Goal: Information Seeking & Learning: Understand process/instructions

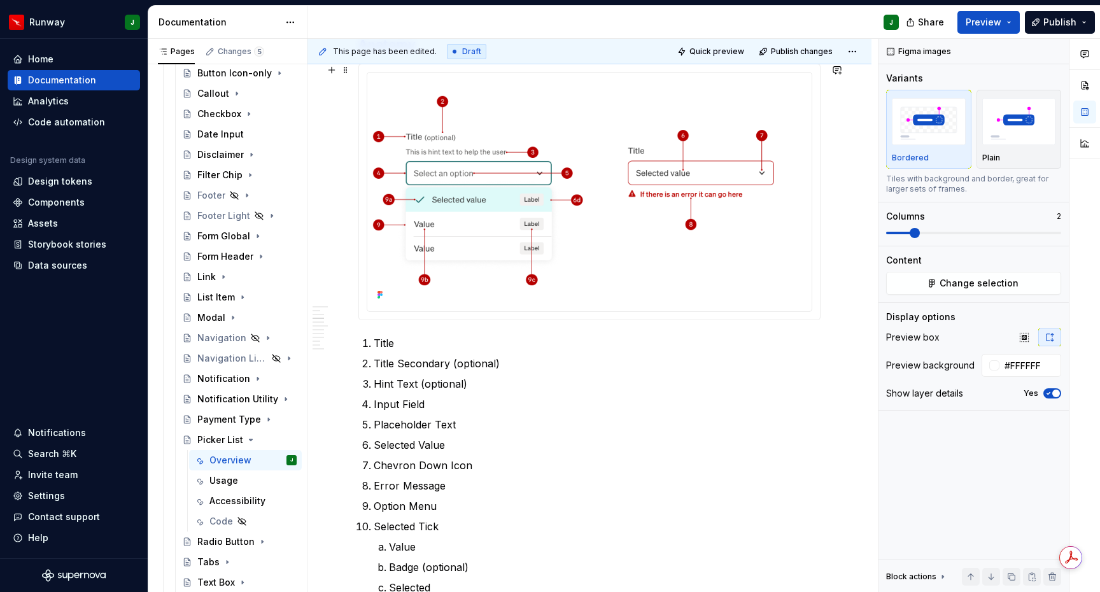
scroll to position [859, 0]
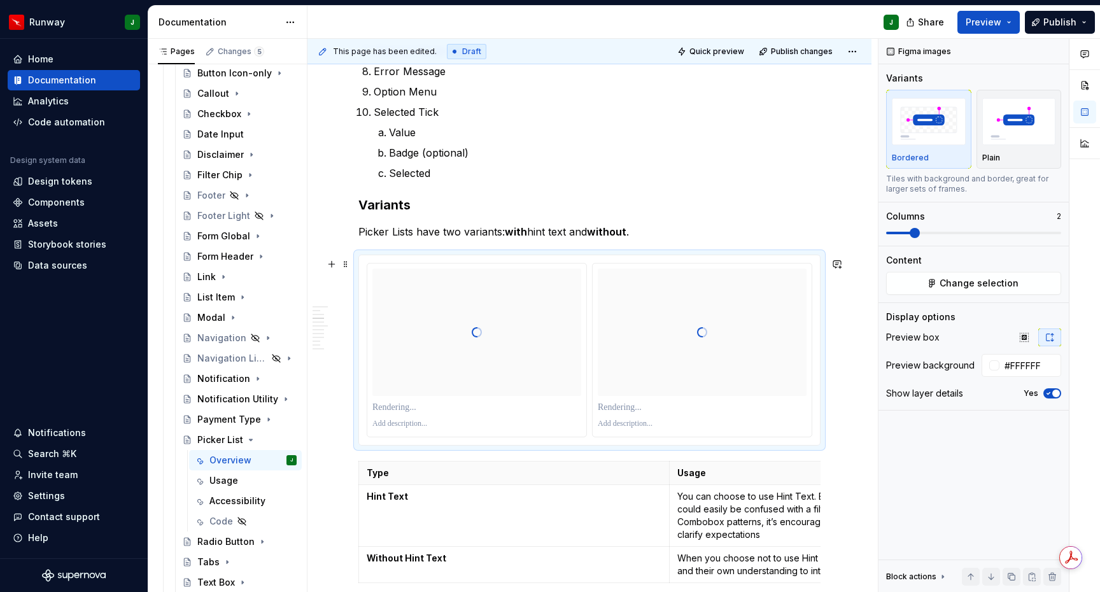
click at [740, 419] on div "To enrich screen reader interactions, please activate Accessibility in Grammarl…" at bounding box center [701, 423] width 209 height 15
click at [921, 278] on button "Change selection" at bounding box center [973, 283] width 175 height 23
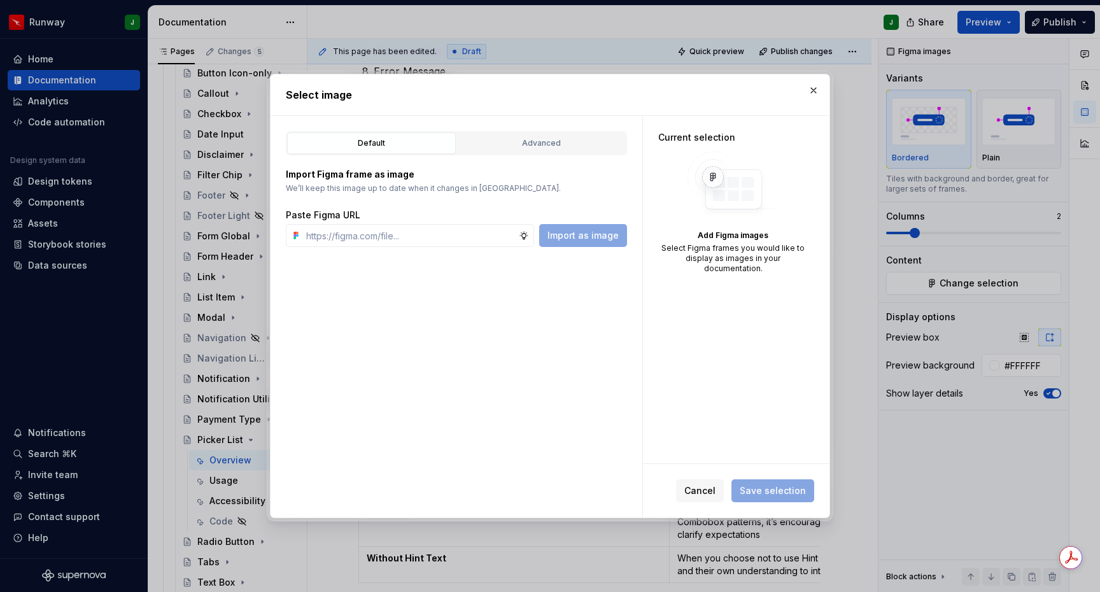
click at [557, 129] on div "Default Advanced Import Figma frame as image We’ll keep this image up to date w…" at bounding box center [456, 317] width 372 height 402
click at [549, 149] on div "Advanced" at bounding box center [541, 143] width 160 height 13
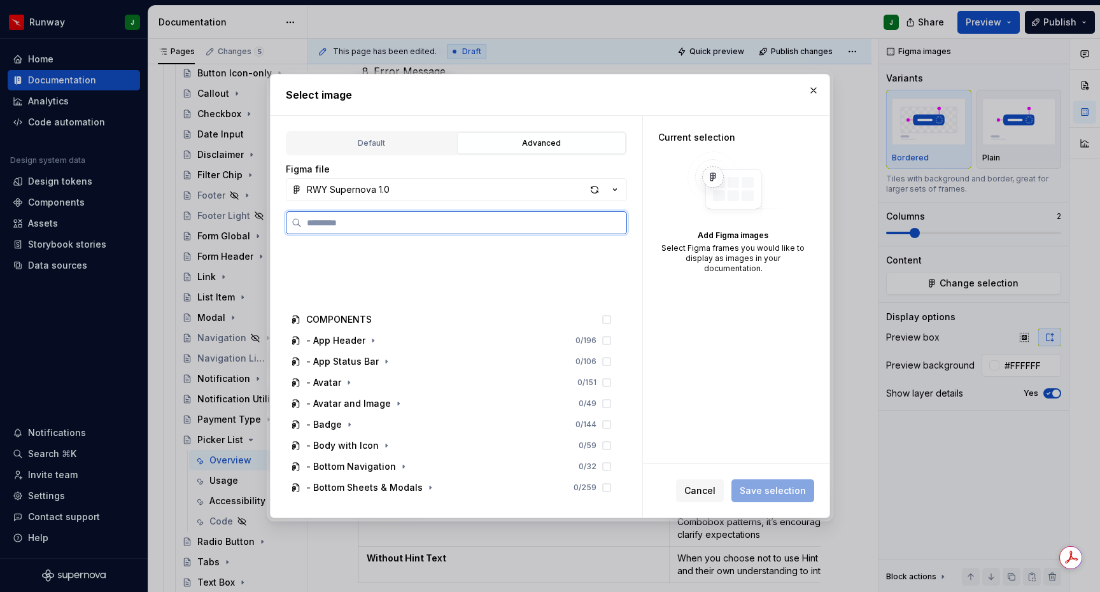
scroll to position [1467, 0]
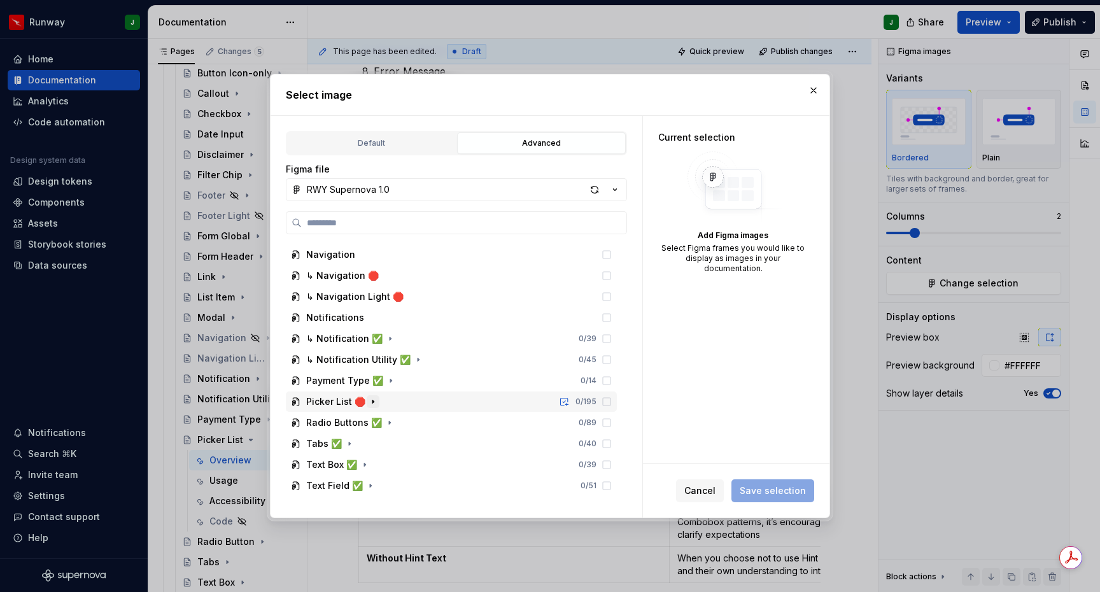
click at [368, 404] on icon "button" at bounding box center [373, 401] width 10 height 10
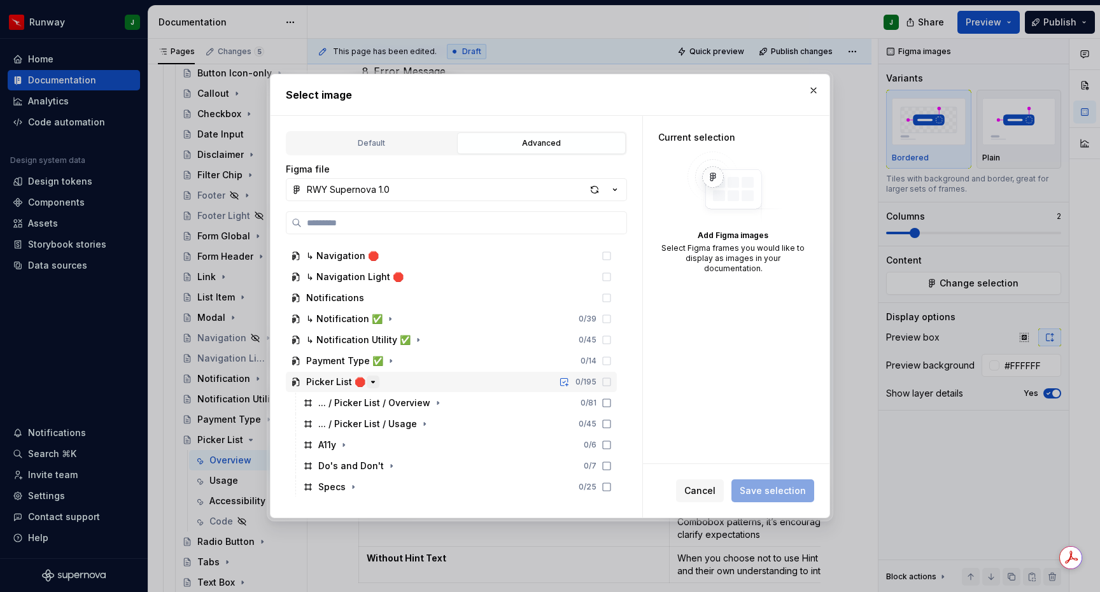
scroll to position [1719, 0]
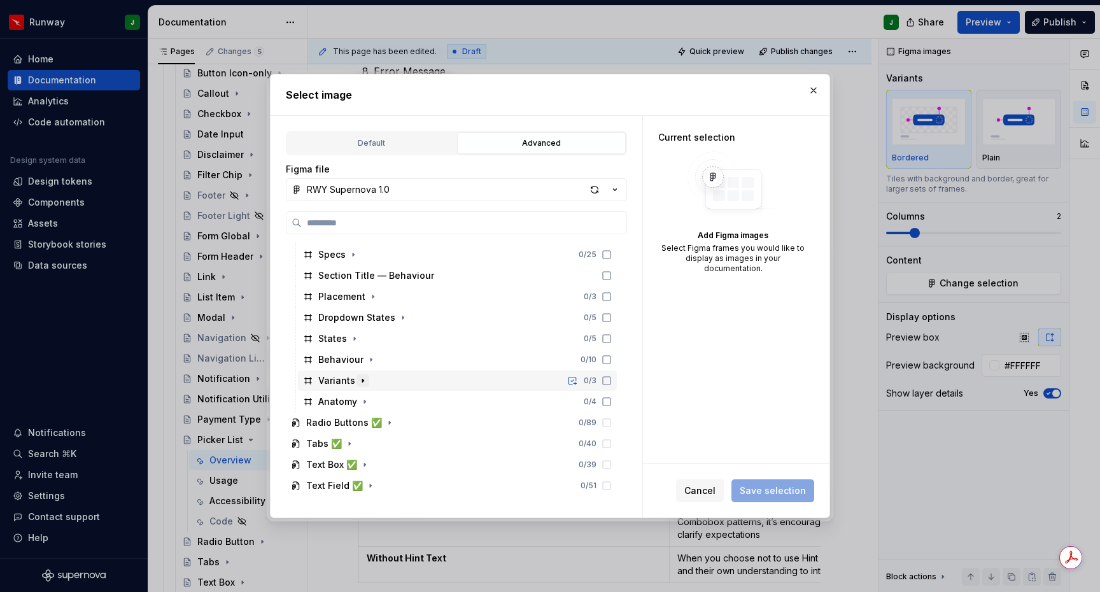
click at [360, 383] on icon "button" at bounding box center [363, 380] width 10 height 10
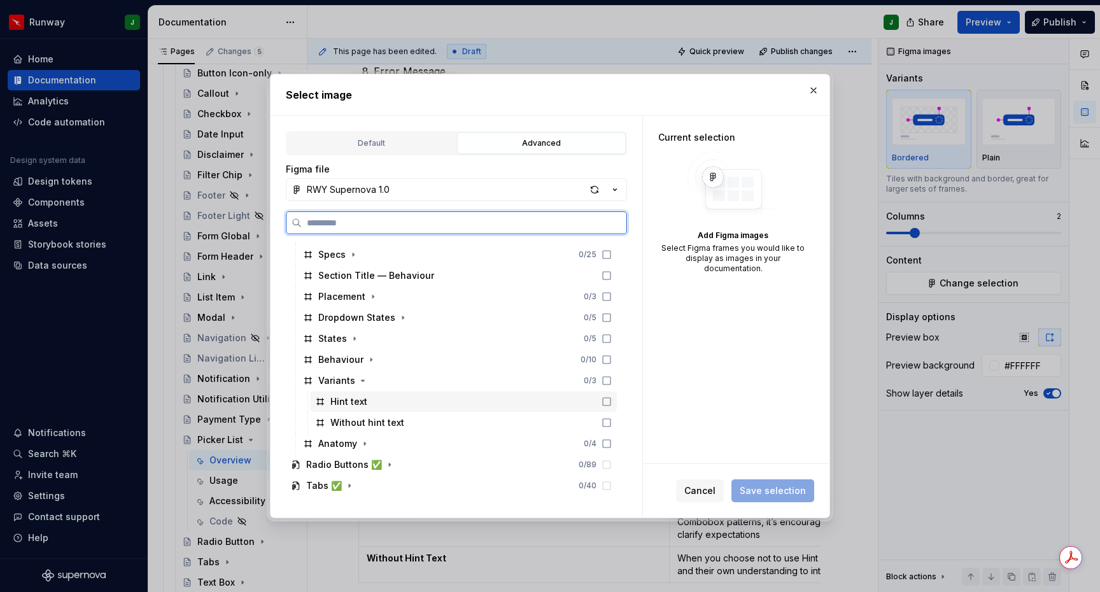
click at [610, 405] on icon at bounding box center [607, 402] width 8 height 8
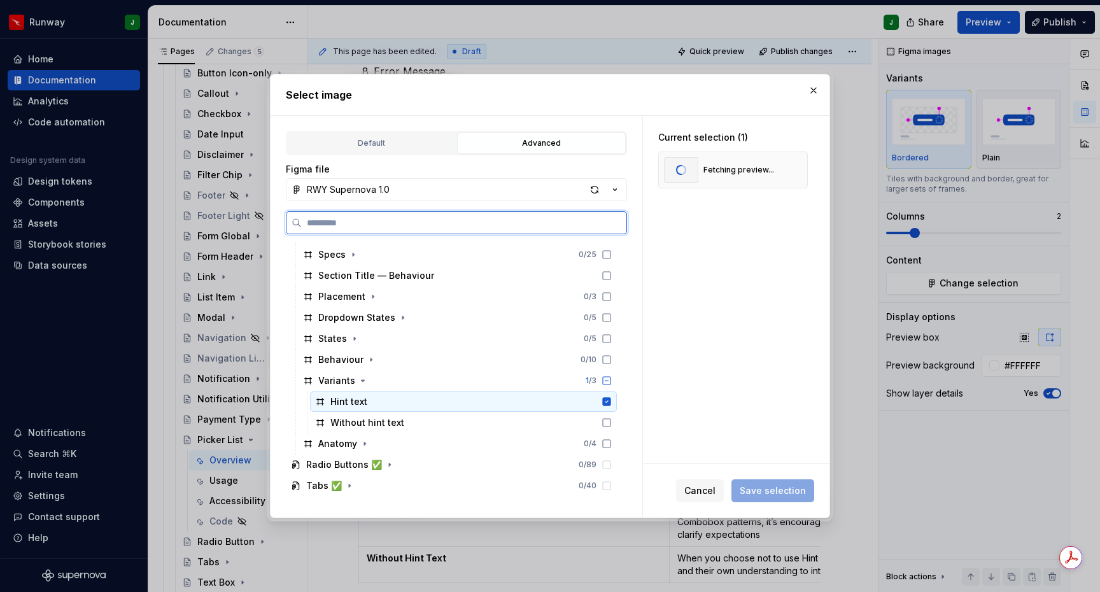
click at [611, 417] on icon at bounding box center [606, 422] width 10 height 10
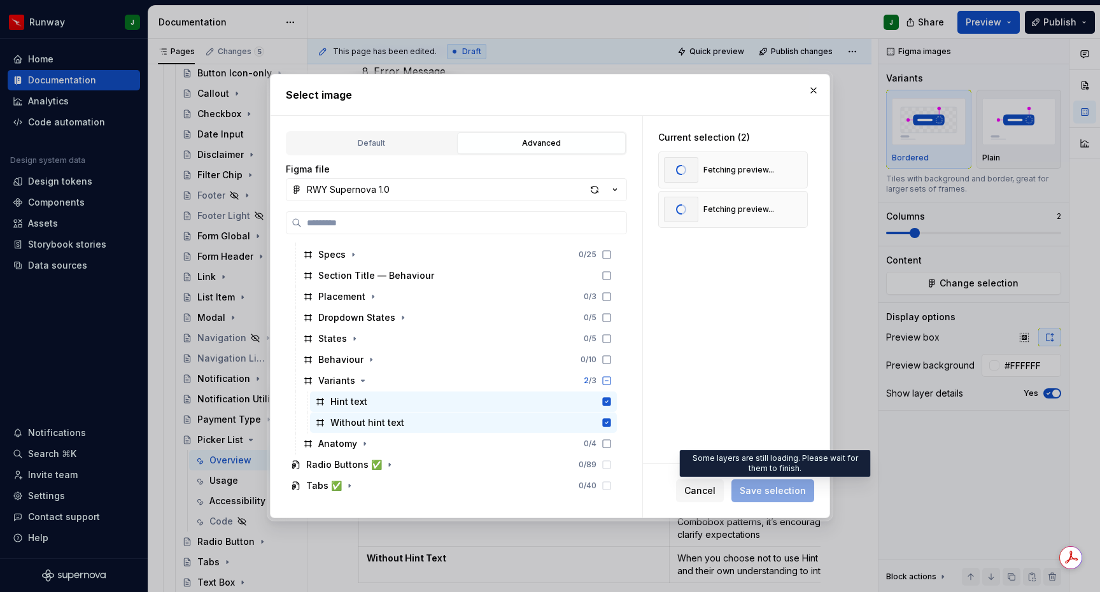
click at [773, 491] on span "Save selection" at bounding box center [772, 490] width 83 height 23
click at [709, 490] on span "Cancel" at bounding box center [699, 490] width 31 height 13
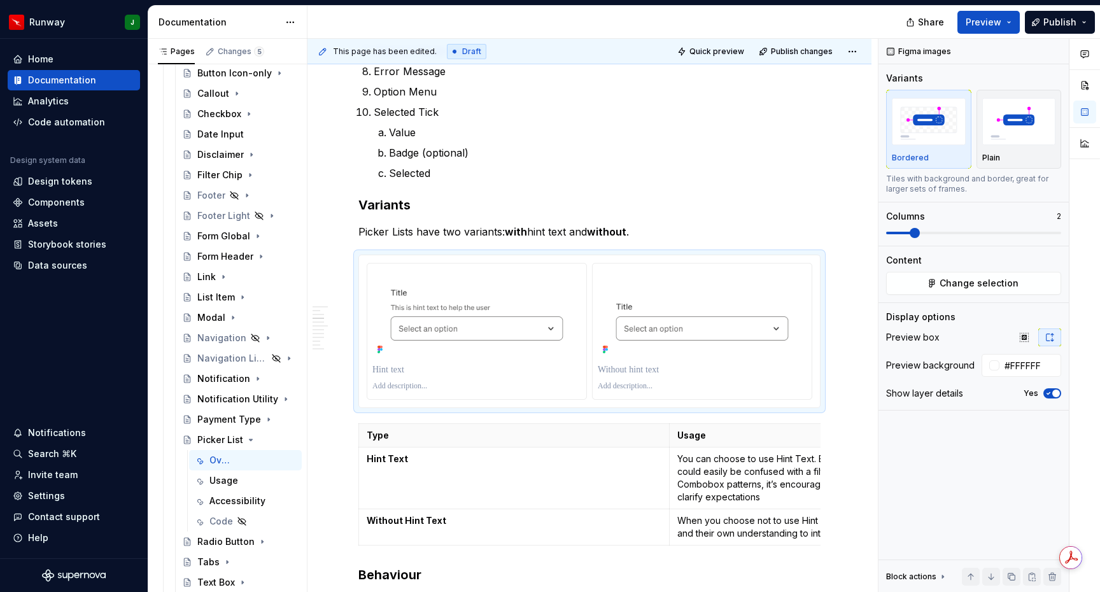
type textarea "*"
